Goal: Task Accomplishment & Management: Manage account settings

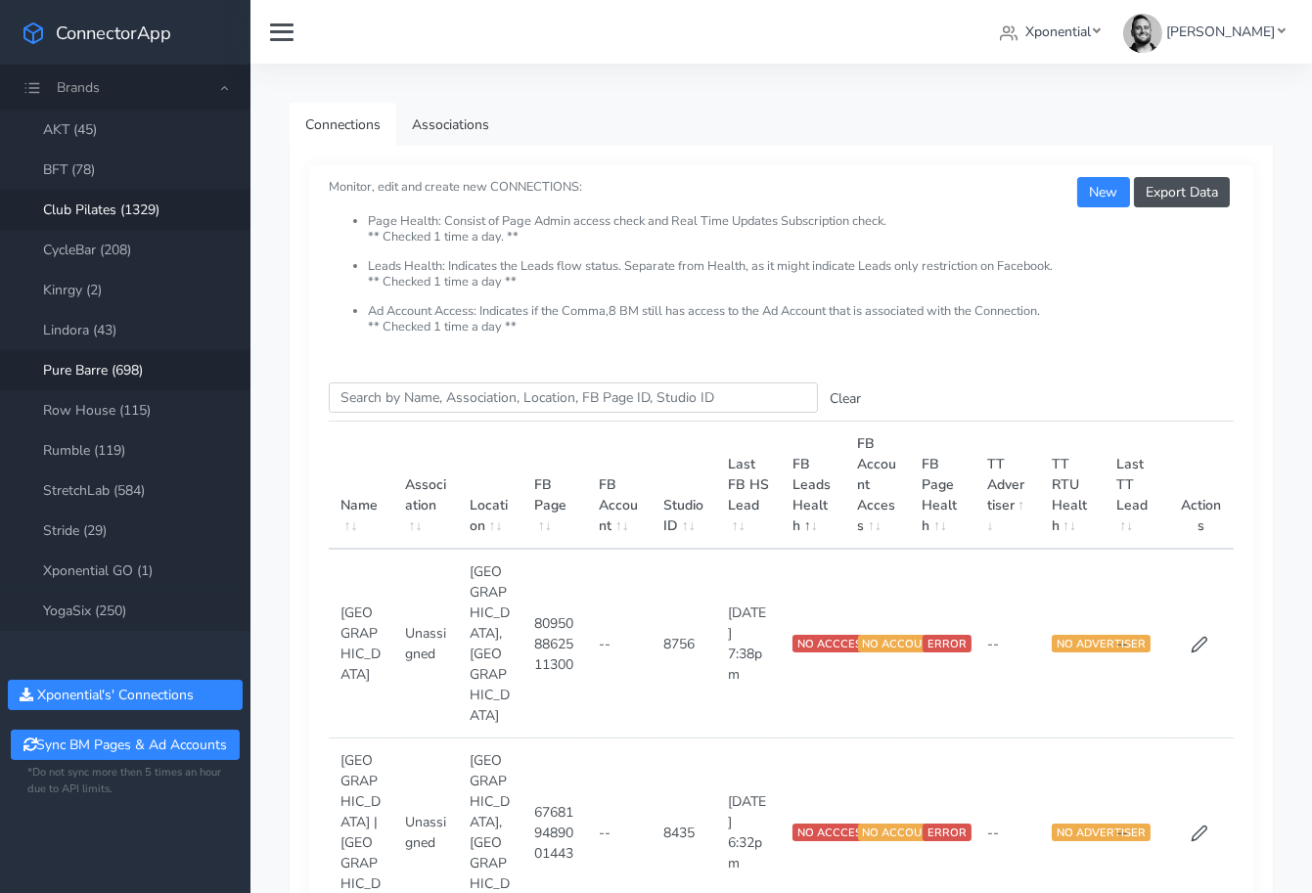
click at [95, 209] on link "Club Pilates (1329)" at bounding box center [125, 210] width 250 height 40
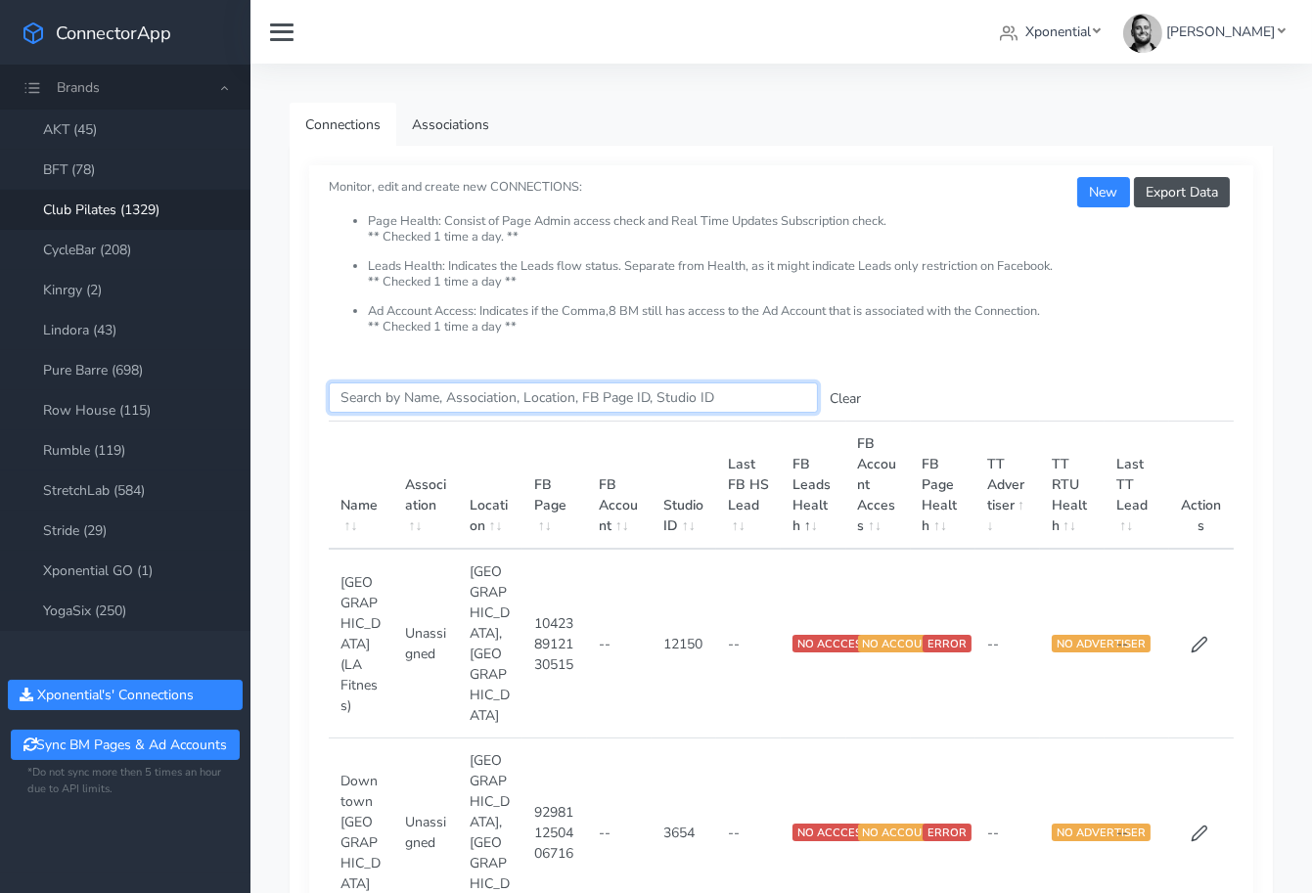
click at [389, 394] on input "Search this table" at bounding box center [573, 398] width 489 height 30
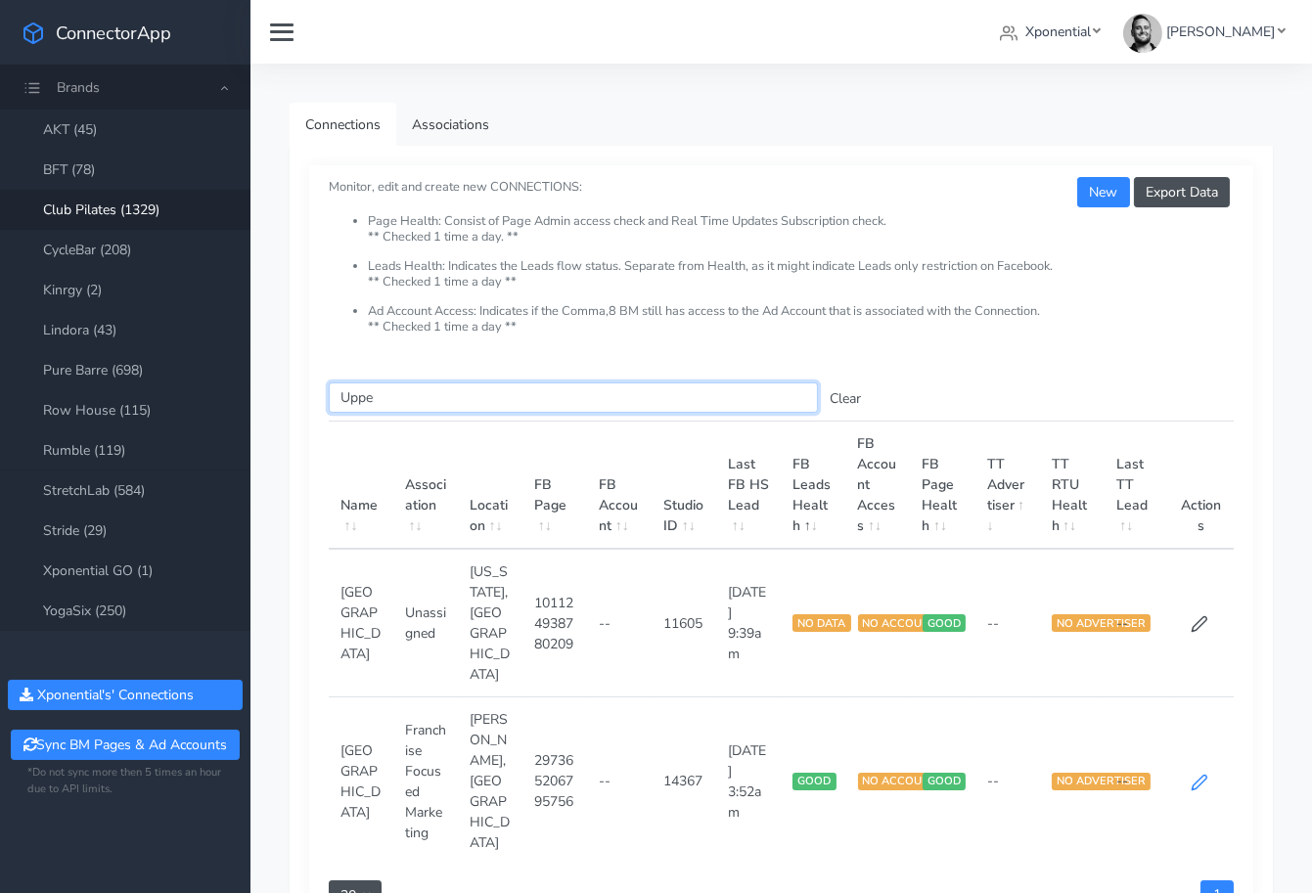
type input "Uppe"
click at [1199, 774] on icon at bounding box center [1200, 783] width 18 height 18
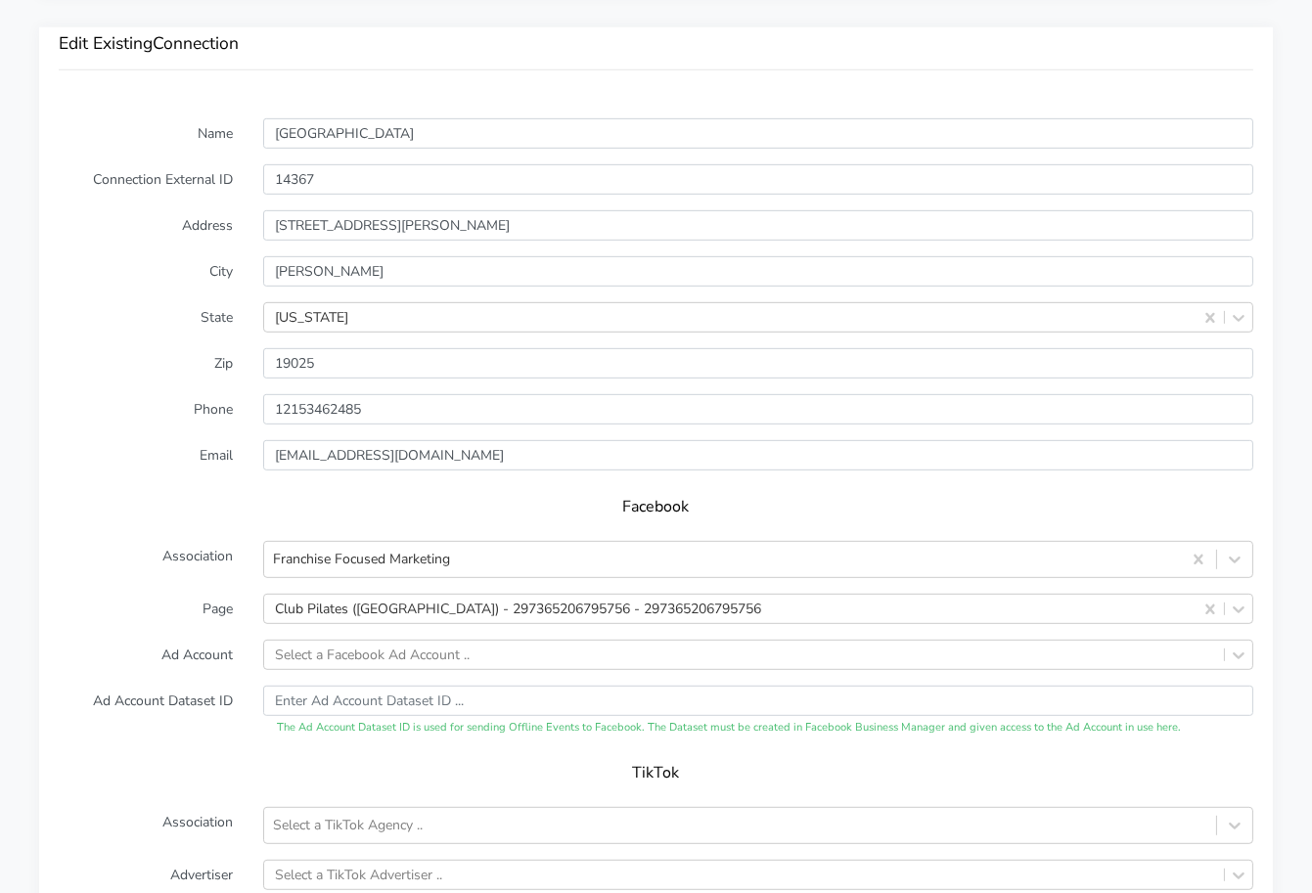
scroll to position [1565, 0]
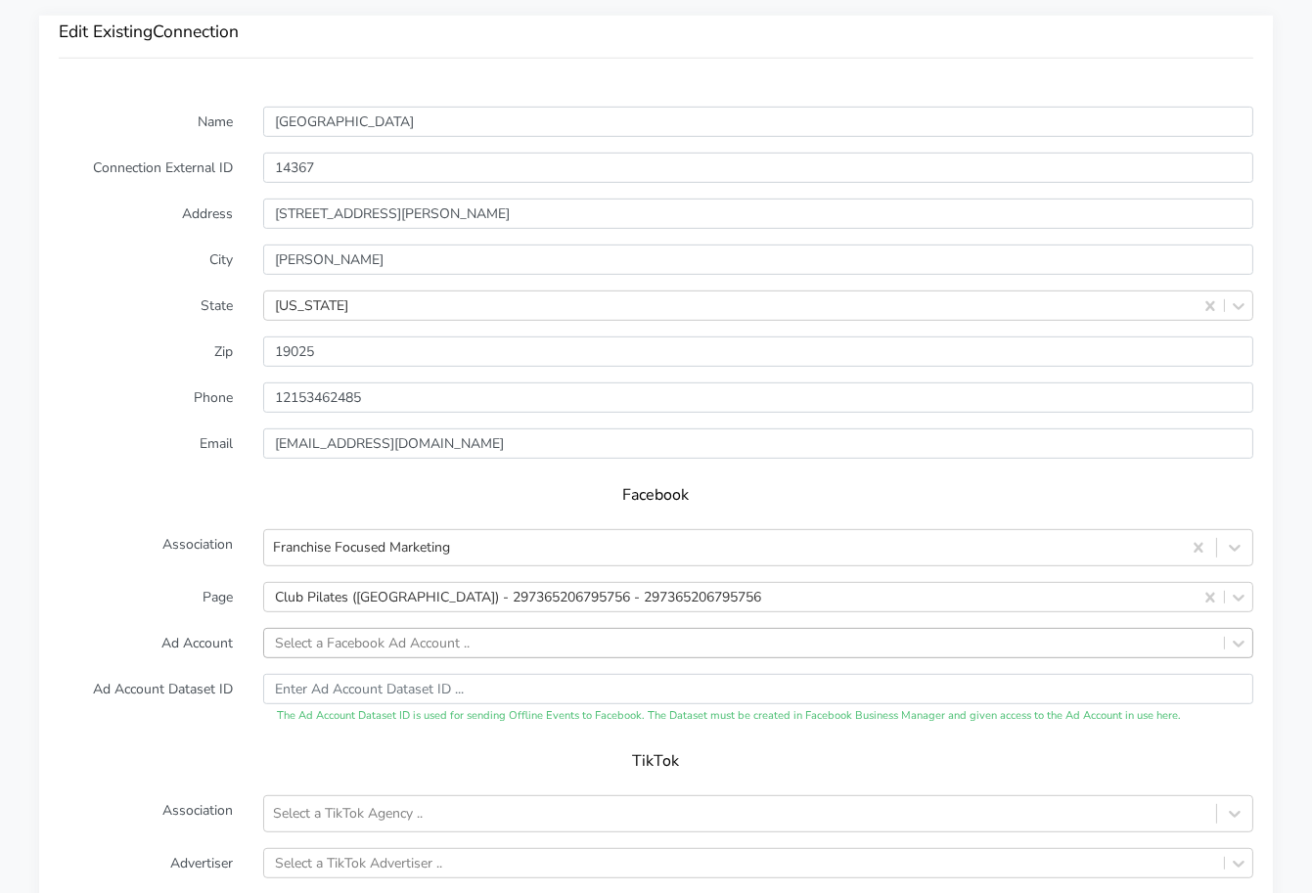
click at [389, 658] on div "Select a Facebook Ad Account .." at bounding box center [758, 643] width 990 height 30
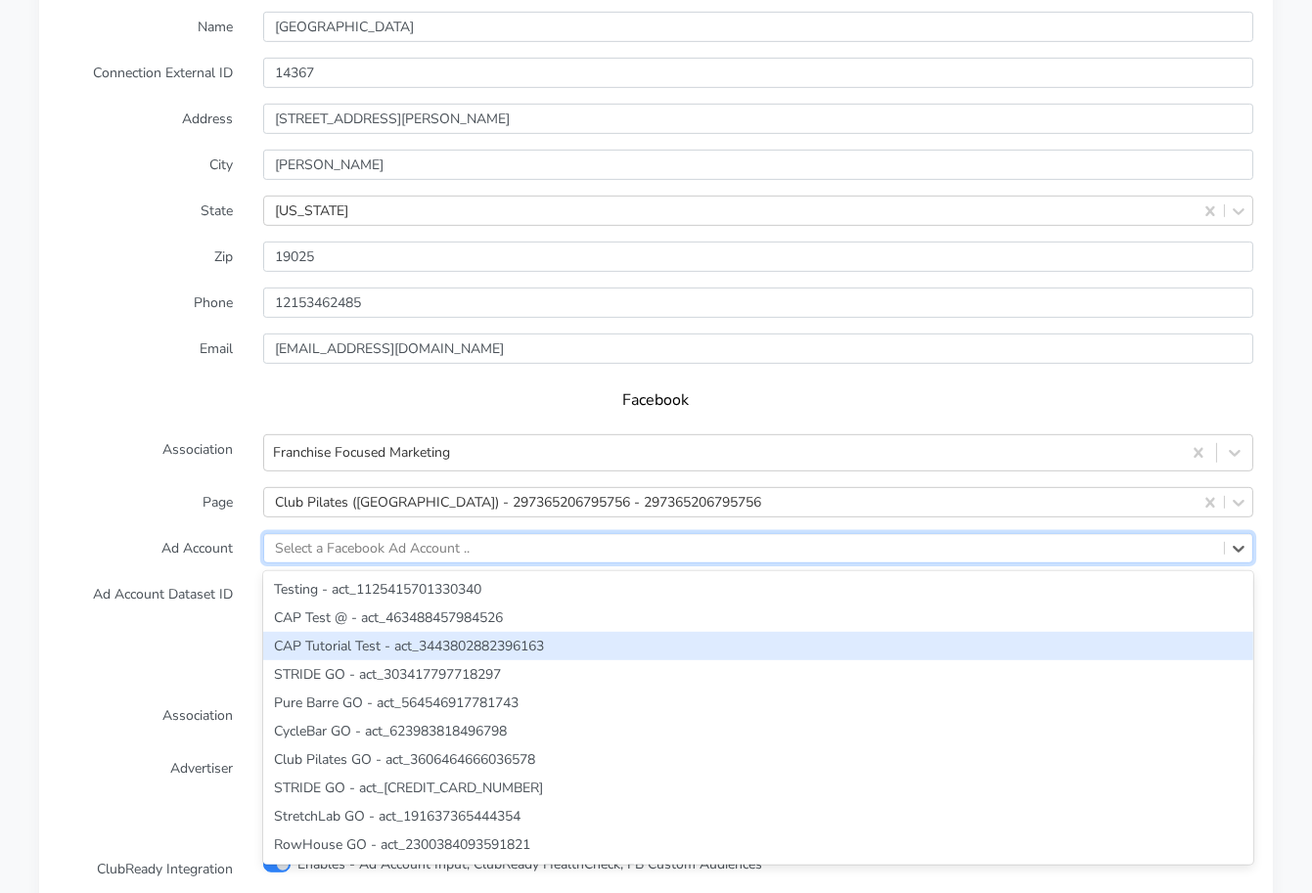
paste input "2248515768957878"
type input "2248515768957878"
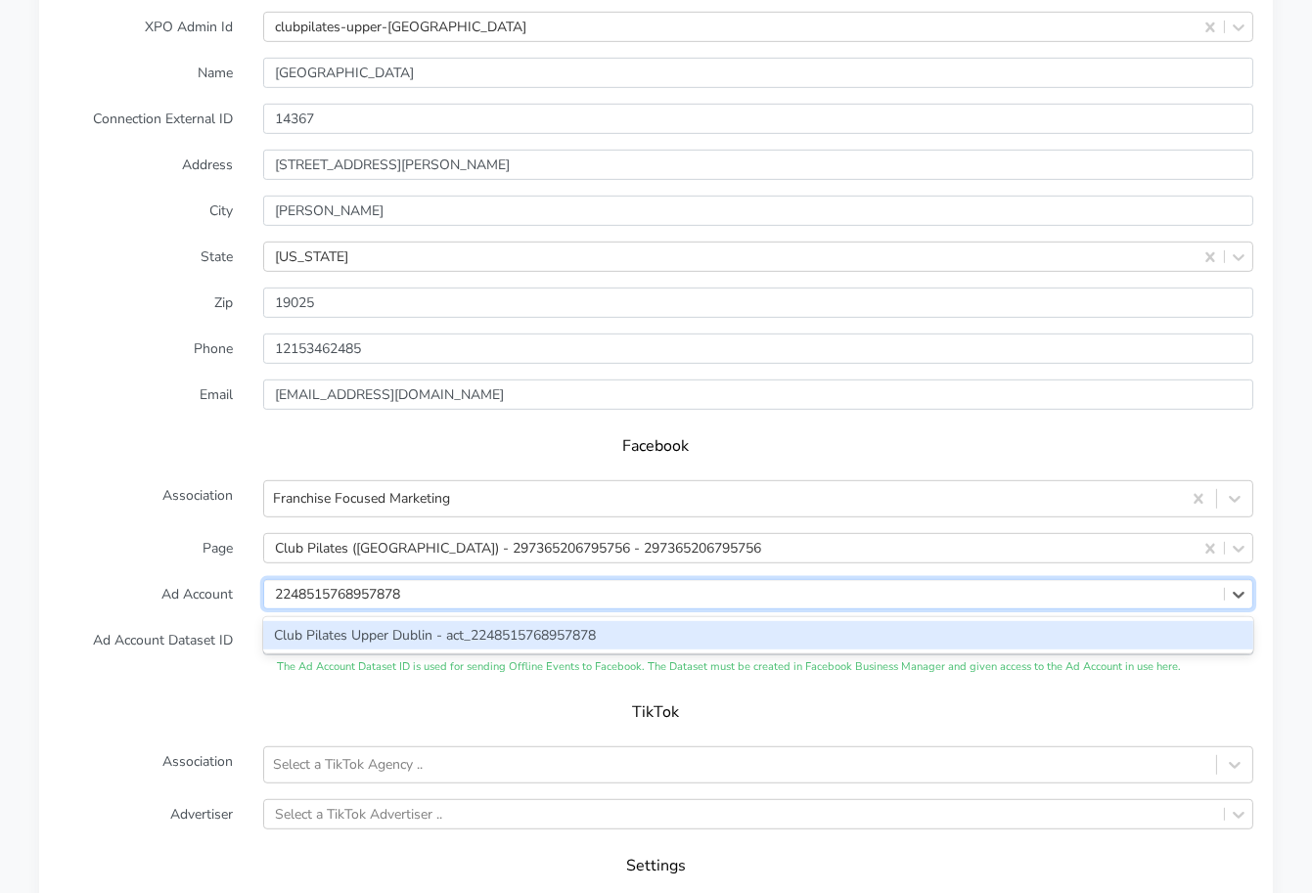
click at [392, 650] on div "Club Pilates Upper Dublin - act_2248515768957878" at bounding box center [758, 635] width 990 height 28
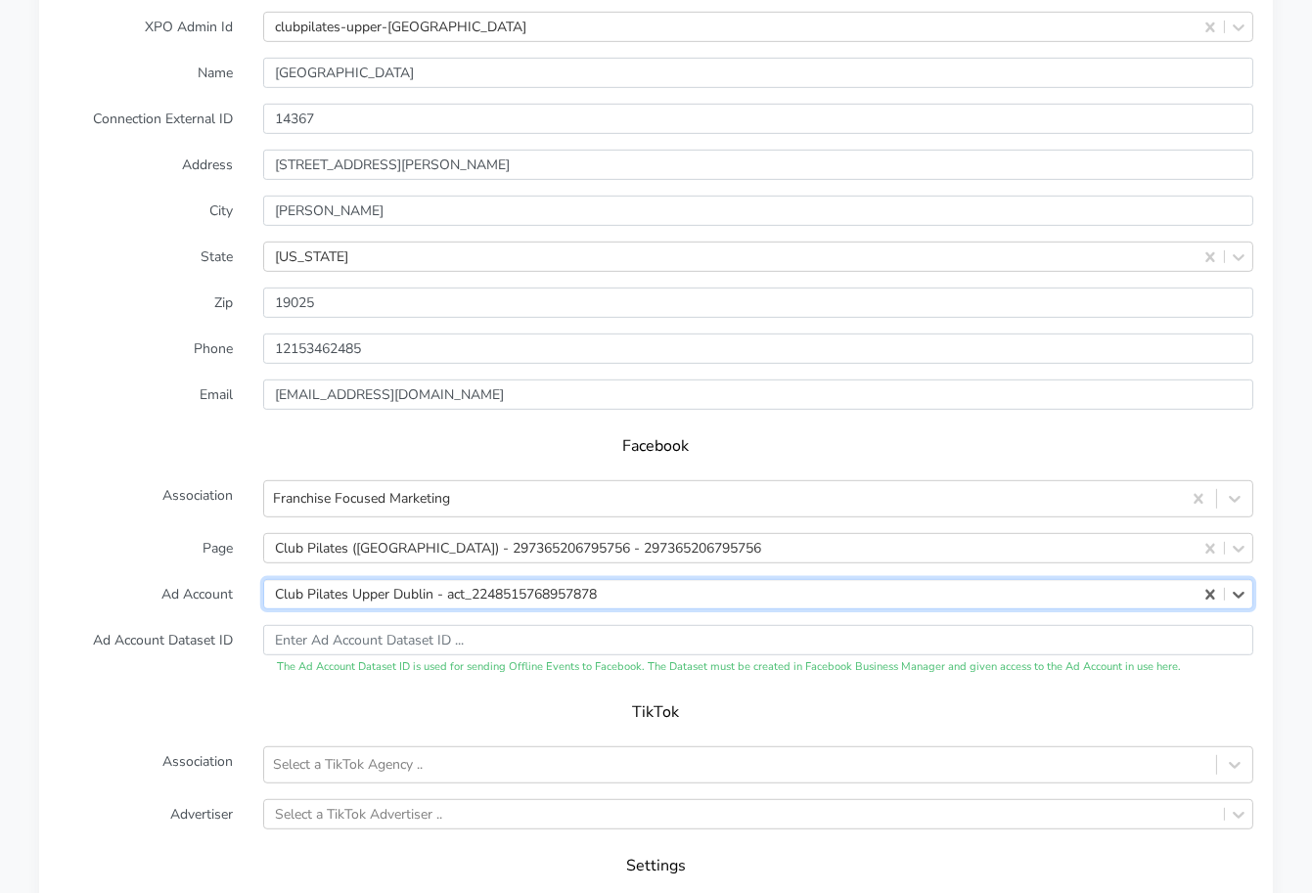
click at [141, 650] on label "Ad Account Dataset ID" at bounding box center [146, 650] width 204 height 51
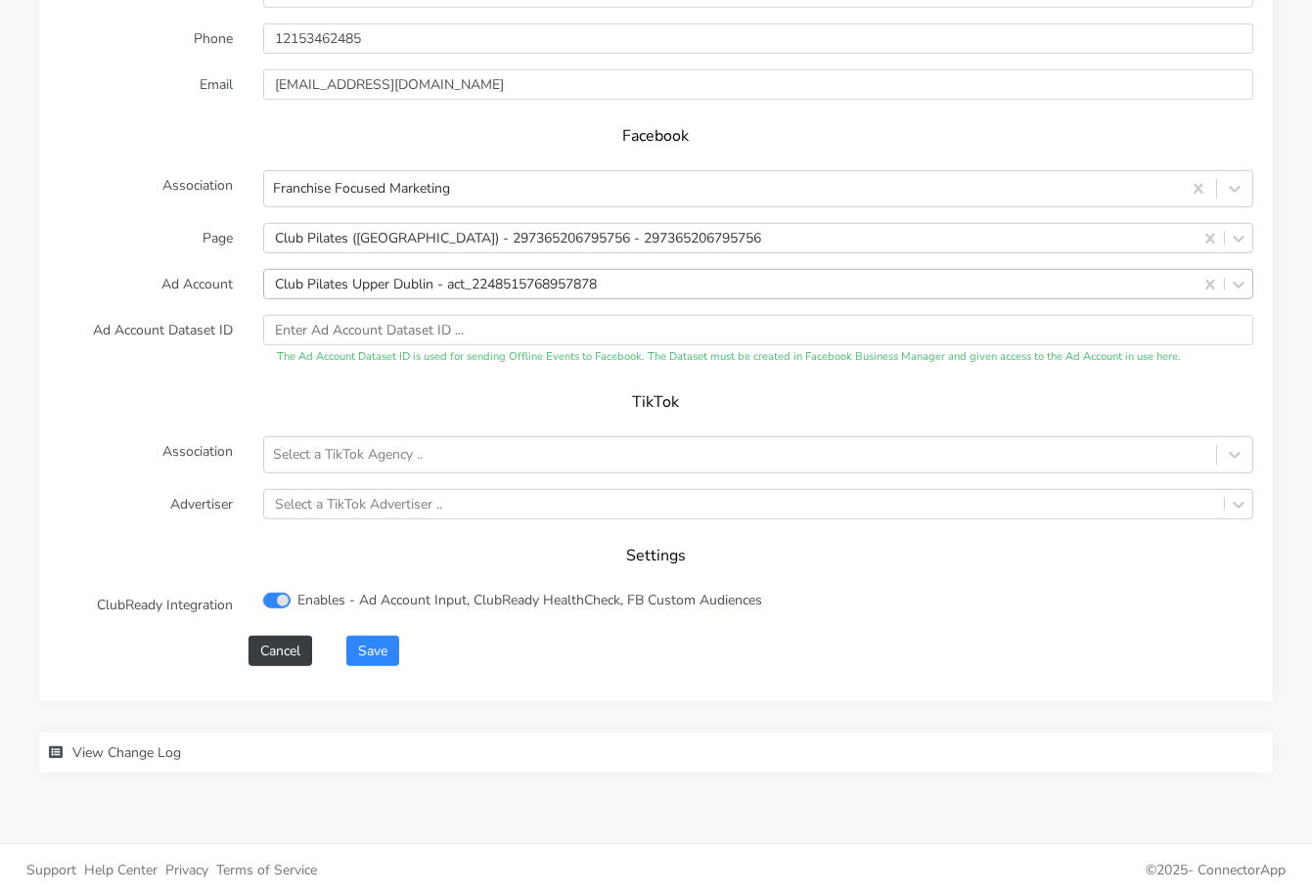
scroll to position [1993, 0]
click at [372, 638] on button "Save" at bounding box center [372, 648] width 53 height 30
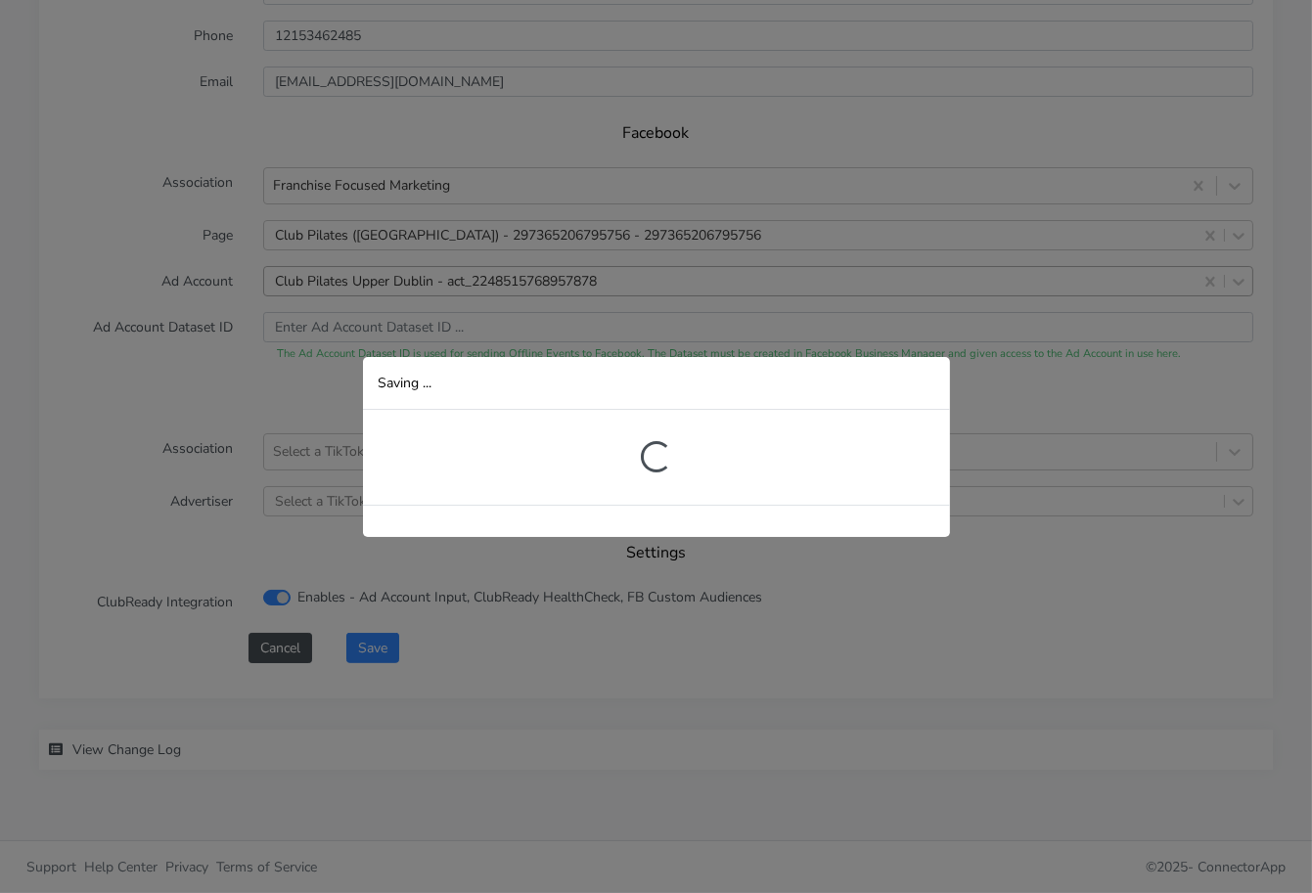
scroll to position [315, 0]
